Goal: Navigation & Orientation: Find specific page/section

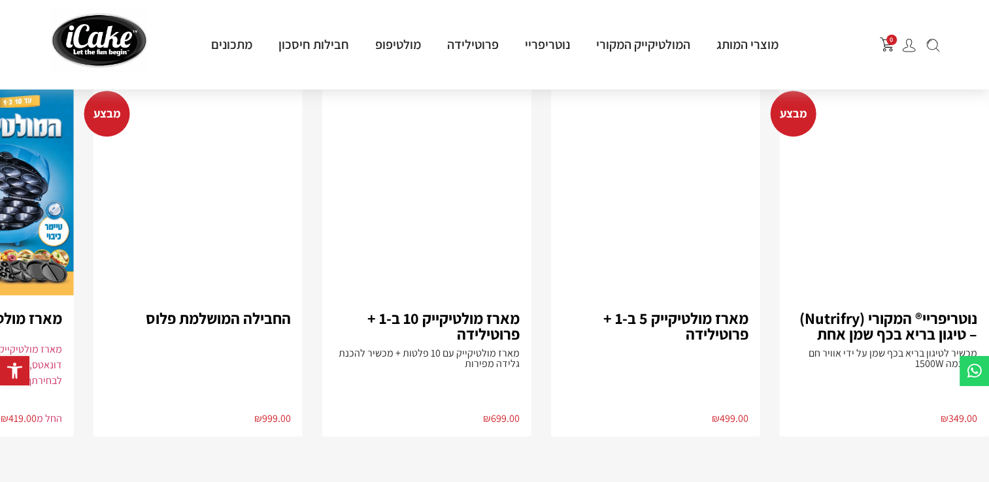
scroll to position [915, 0]
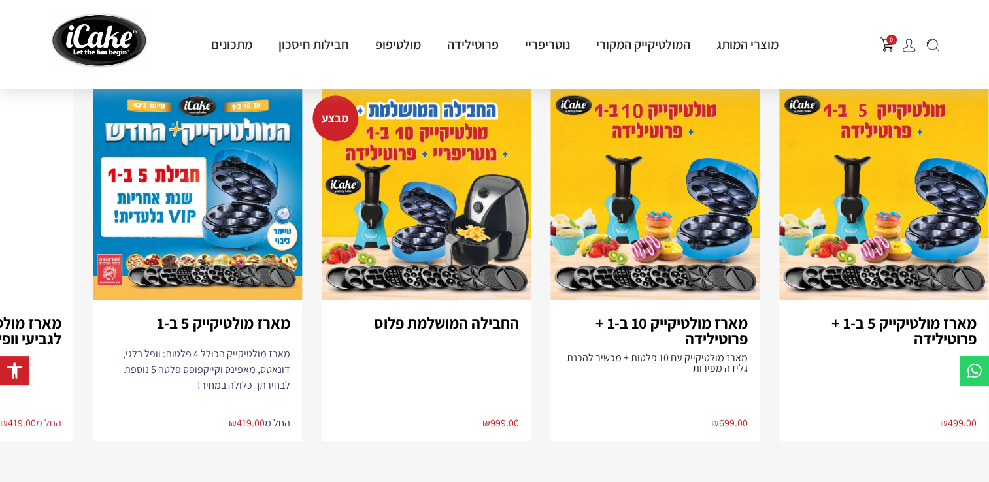
click at [277, 231] on img "5 / 8" at bounding box center [197, 194] width 209 height 211
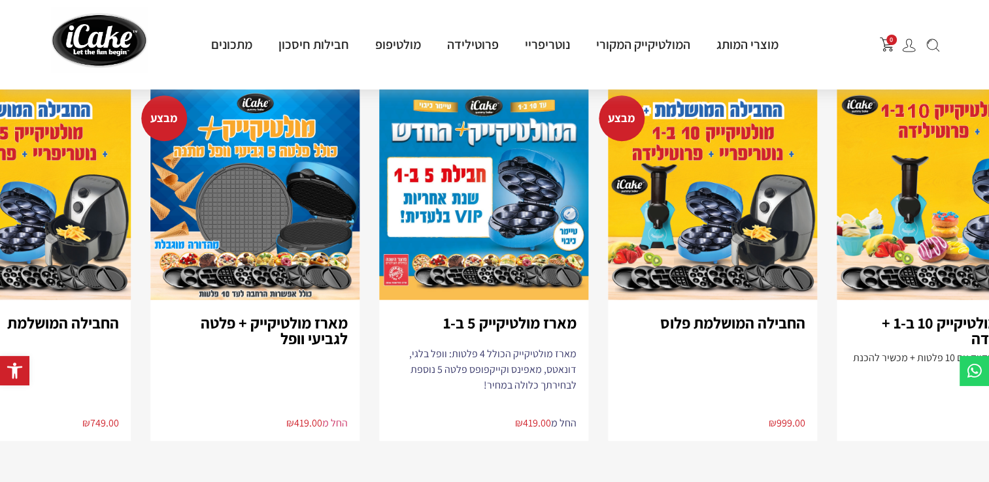
click at [474, 241] on img "5 / 8" at bounding box center [483, 194] width 209 height 211
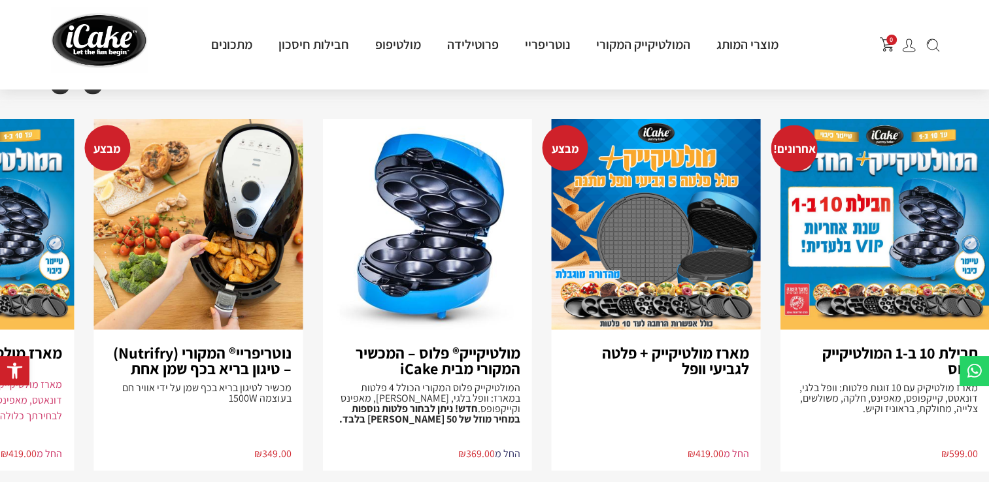
scroll to position [2679, 0]
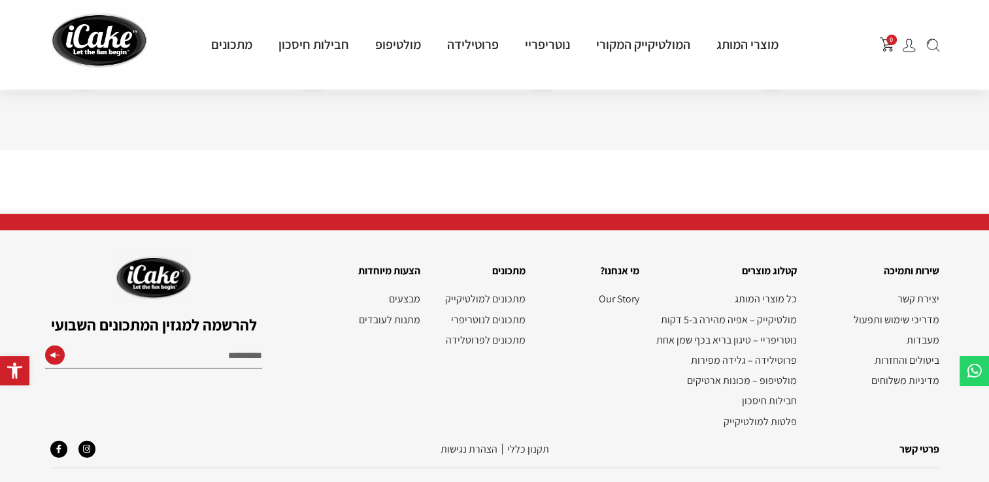
scroll to position [3060, 0]
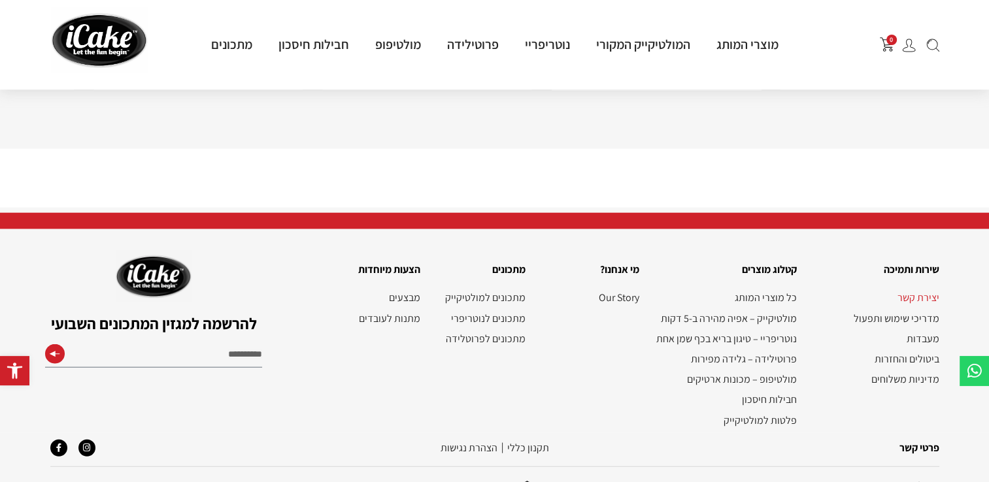
click at [931, 291] on link "יצירת קשר" at bounding box center [873, 297] width 129 height 12
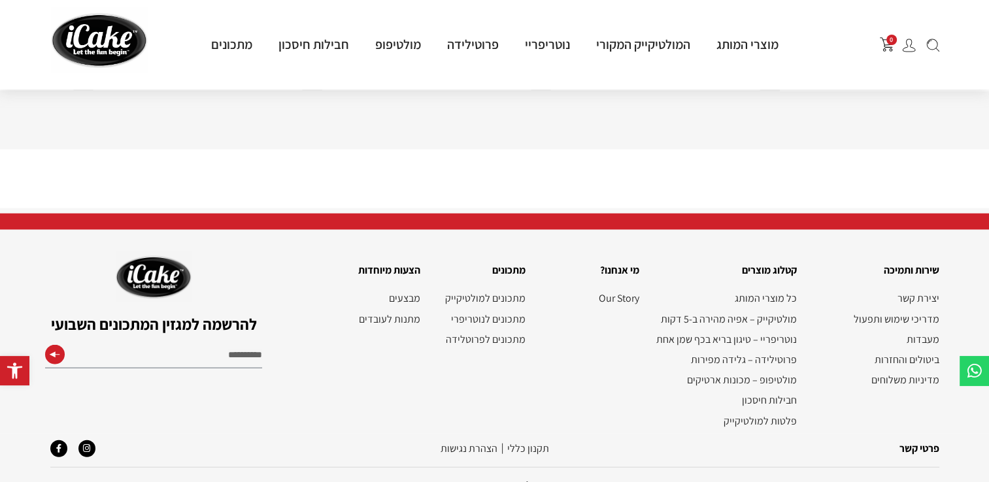
scroll to position [3060, 0]
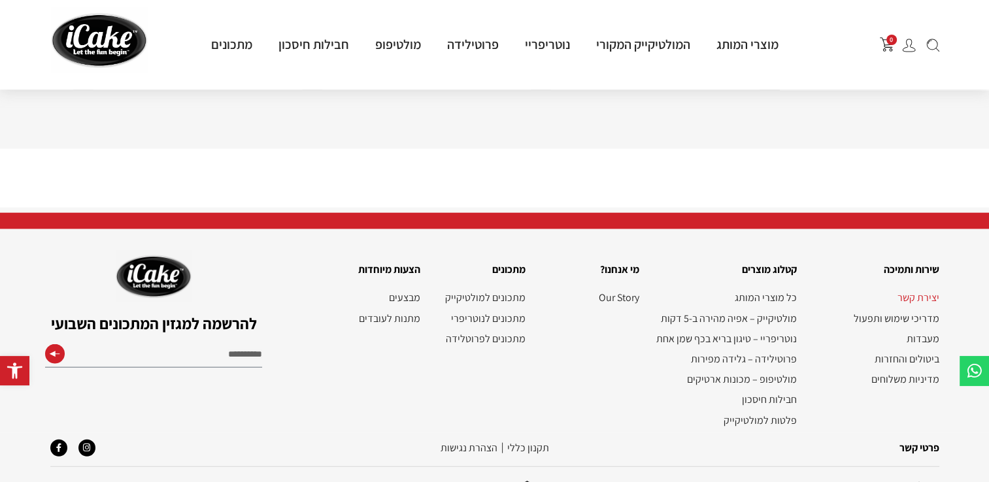
click at [929, 291] on link "יצירת קשר" at bounding box center [873, 297] width 129 height 12
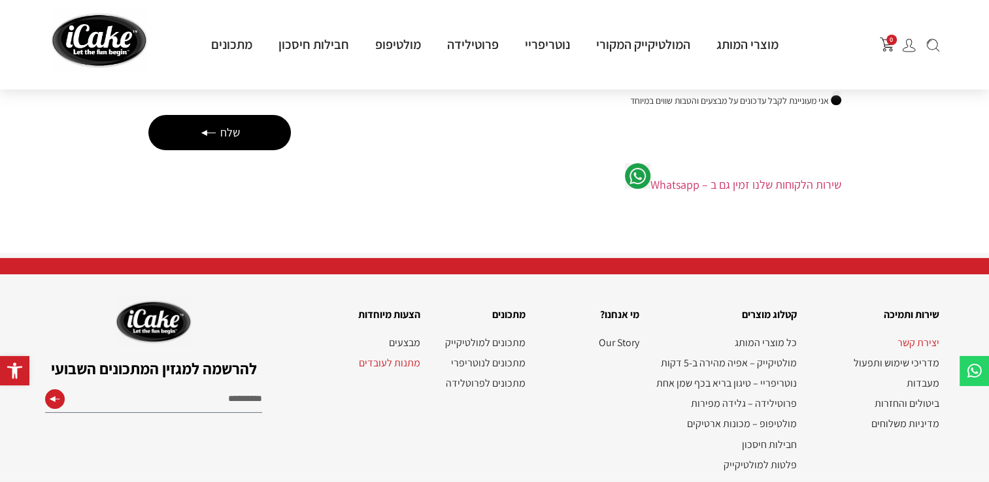
scroll to position [236, 0]
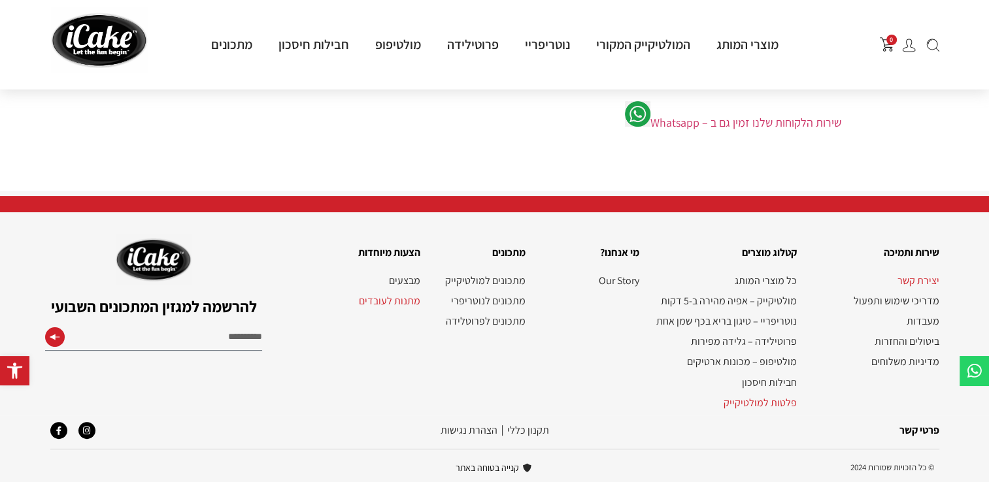
click at [778, 402] on link "פלטות למולטיקייק" at bounding box center [724, 403] width 144 height 12
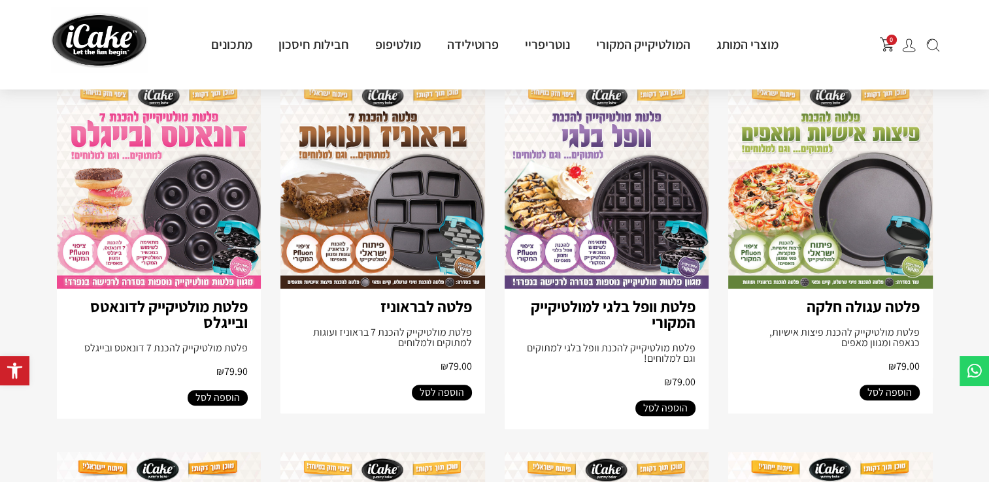
scroll to position [523, 0]
